Goal: Information Seeking & Learning: Learn about a topic

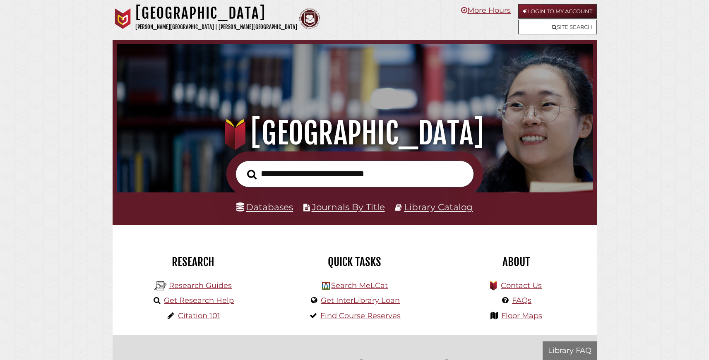
scroll to position [157, 472]
click at [277, 215] on li "Databases" at bounding box center [264, 207] width 57 height 16
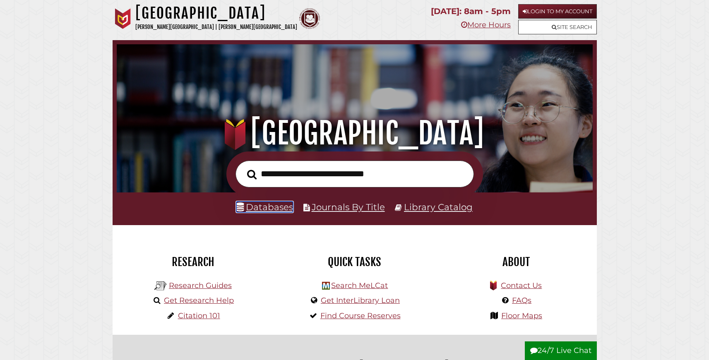
click at [277, 212] on link "Databases" at bounding box center [264, 206] width 57 height 11
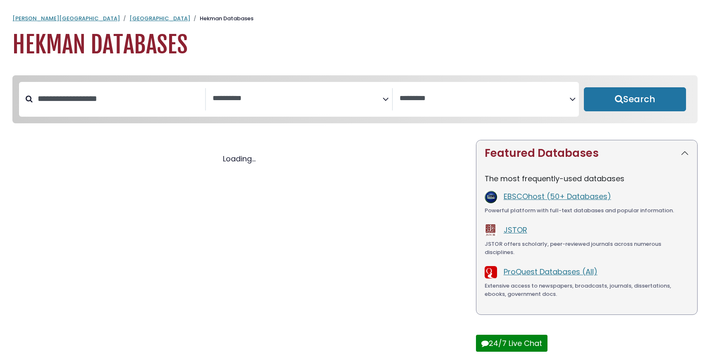
select select "Database Subject Filter"
select select "Database Vendors Filter"
select select "Database Subject Filter"
select select "Database Vendors Filter"
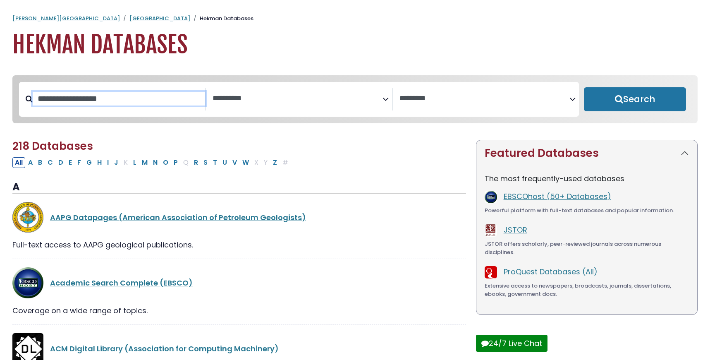
click at [86, 105] on input "Search database by title or keyword" at bounding box center [119, 99] width 172 height 14
type input "****"
click at [584, 87] on button "Search" at bounding box center [635, 99] width 102 height 24
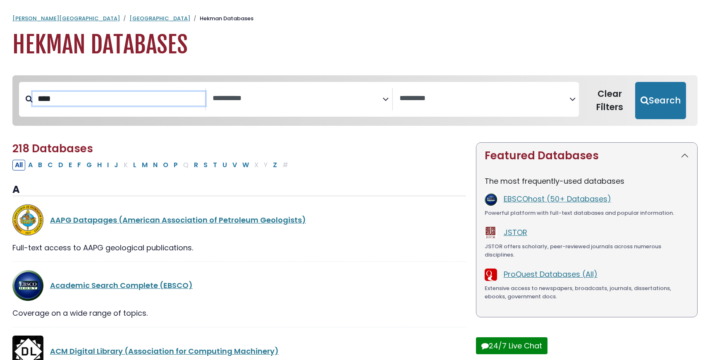
select select "Database Subject Filter"
select select "Database Vendors Filter"
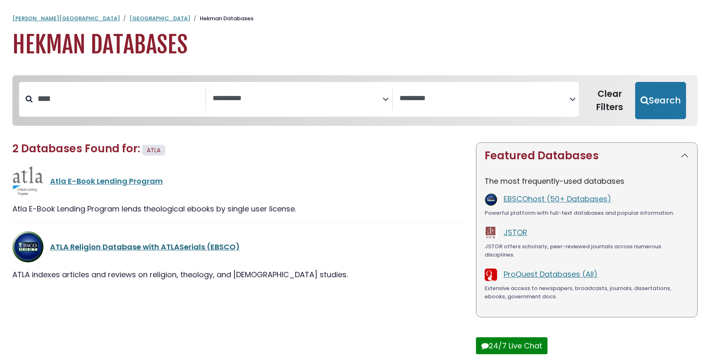
click at [107, 252] on link "ATLA Religion Database with ATLASerials (EBSCO)" at bounding box center [145, 247] width 190 height 10
